Goal: Task Accomplishment & Management: Use online tool/utility

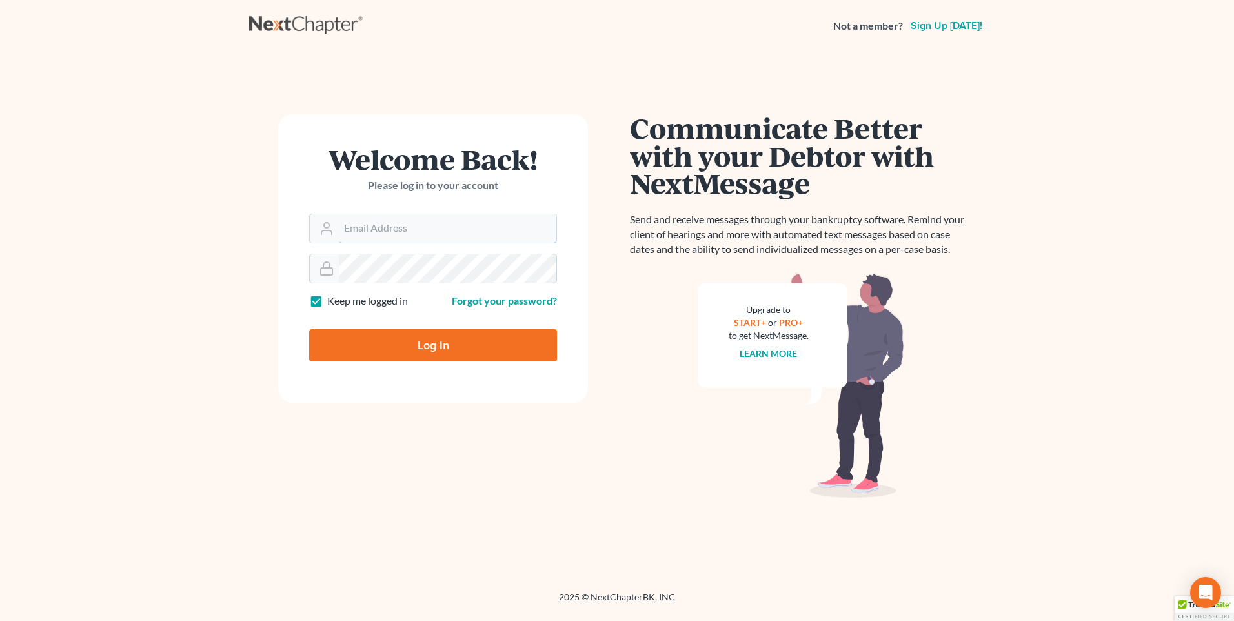
type input "[PERSON_NAME][EMAIL_ADDRESS][DOMAIN_NAME]"
click at [449, 342] on input "Log In" at bounding box center [433, 345] width 248 height 32
type input "Thinking..."
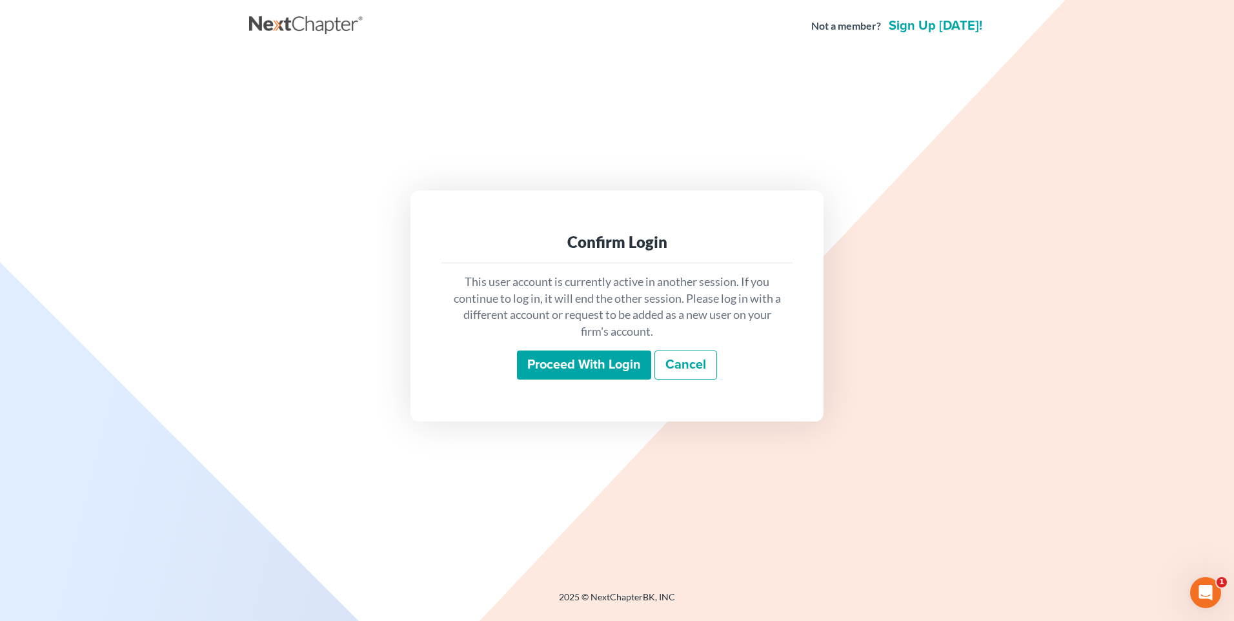
click at [582, 380] on div "Proceed with login Cancel" at bounding box center [617, 365] width 330 height 30
click at [579, 369] on input "Proceed with login" at bounding box center [584, 365] width 134 height 30
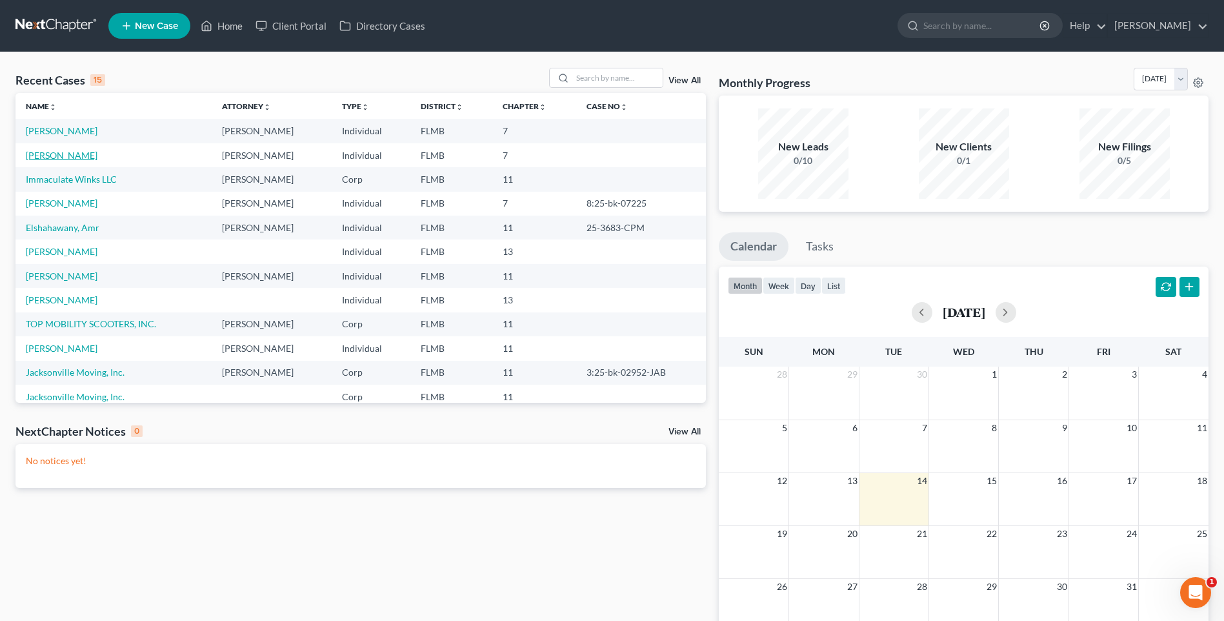
click at [50, 155] on link "[PERSON_NAME]" at bounding box center [62, 155] width 72 height 11
select select "1"
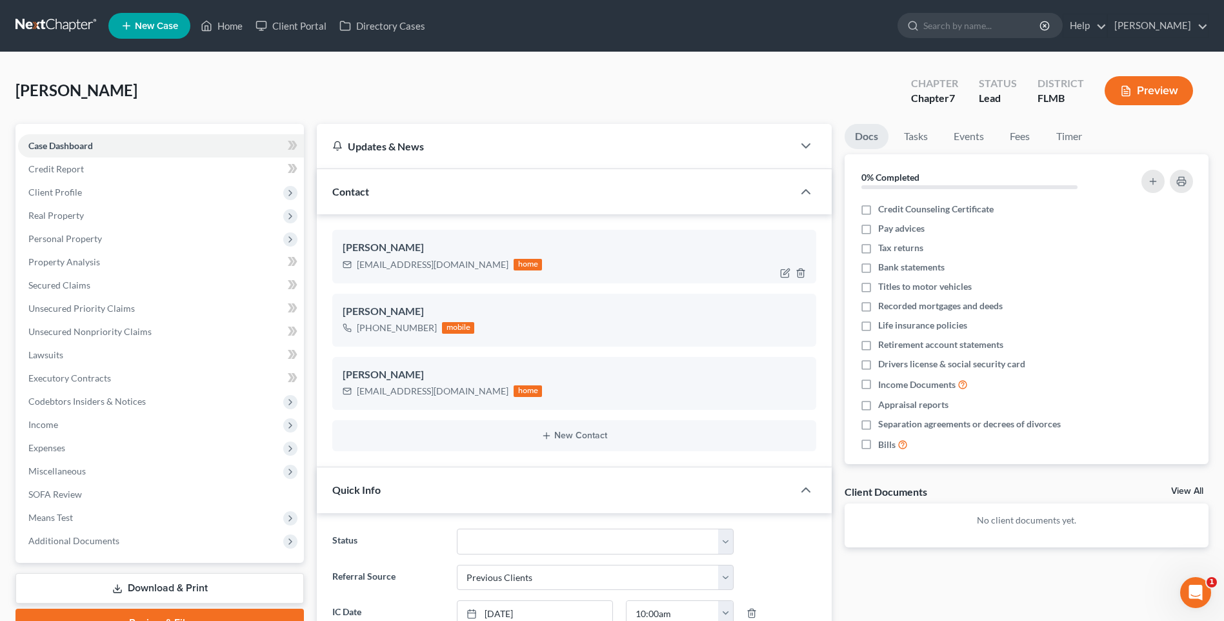
scroll to position [224, 0]
click at [58, 240] on span "Personal Property" at bounding box center [65, 238] width 74 height 11
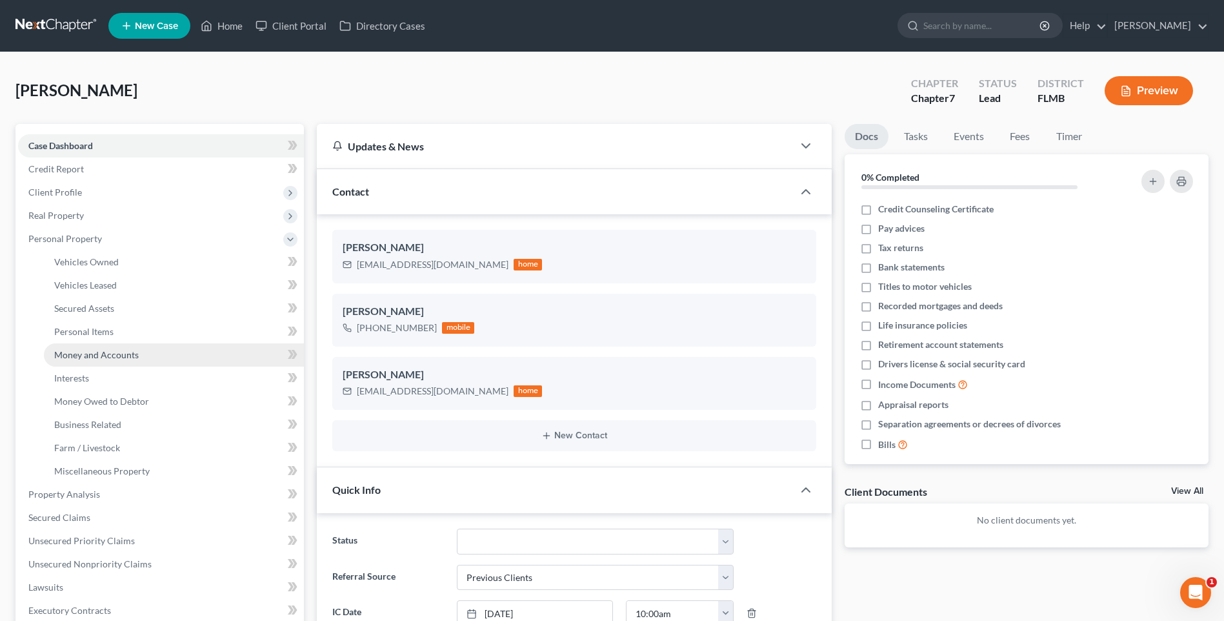
click at [81, 355] on span "Money and Accounts" at bounding box center [96, 354] width 85 height 11
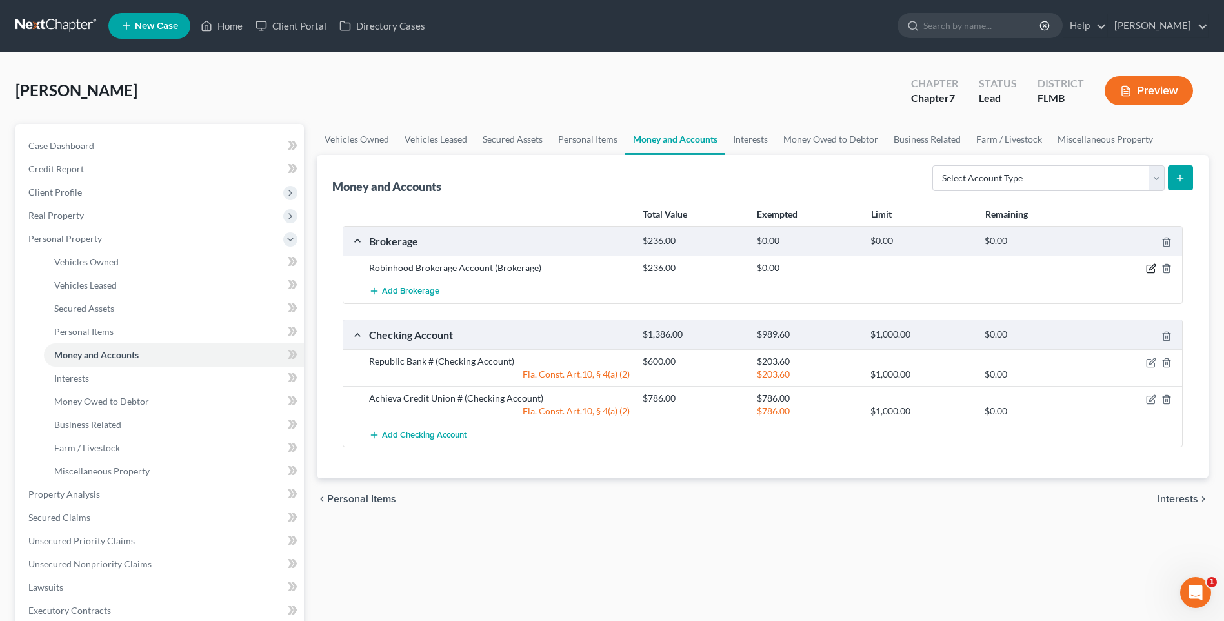
click at [1148, 270] on icon "button" at bounding box center [1151, 268] width 10 height 10
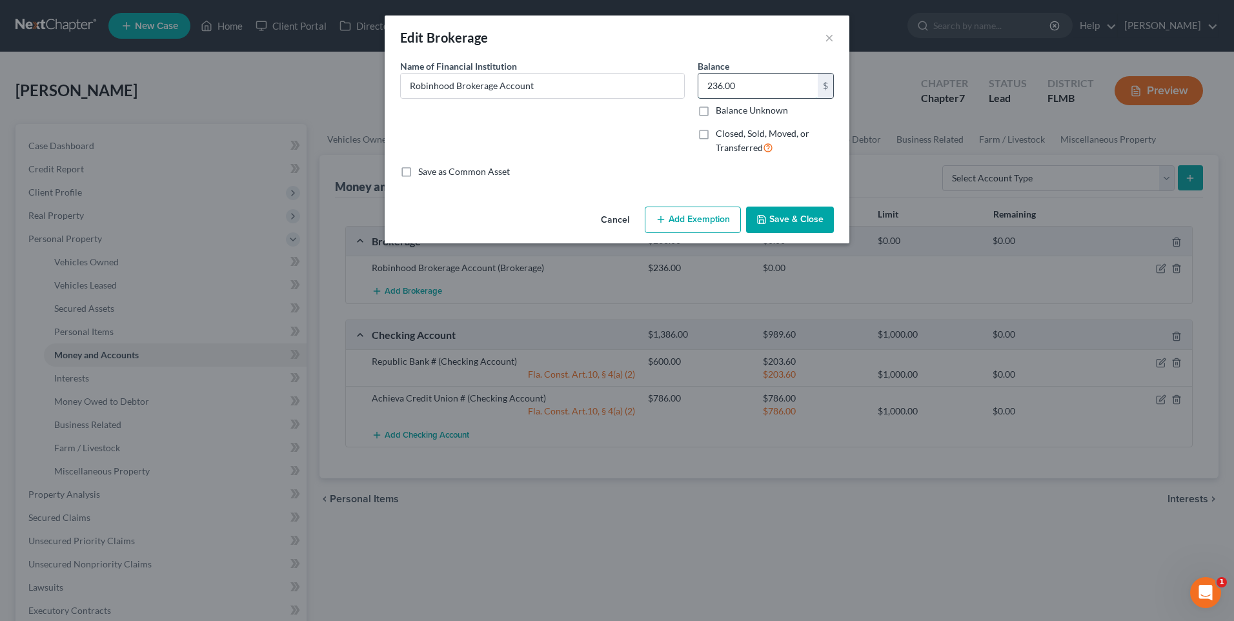
click at [744, 83] on input "236.00" at bounding box center [757, 86] width 119 height 25
type input "229.89"
click at [812, 221] on button "Save & Close" at bounding box center [790, 219] width 88 height 27
